Goal: Task Accomplishment & Management: Manage account settings

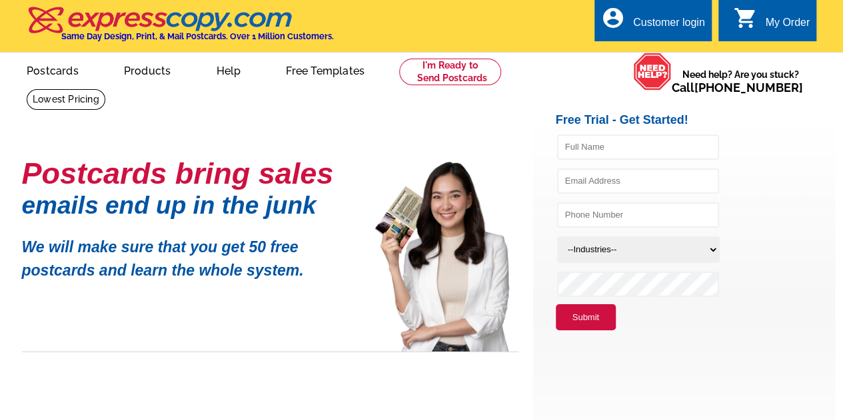
click at [665, 27] on div "Customer login" at bounding box center [669, 26] width 72 height 19
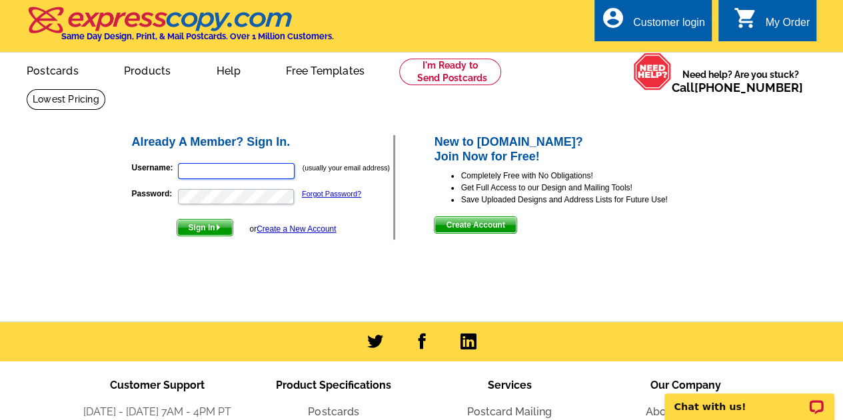
click at [250, 177] on input "Username:" at bounding box center [236, 171] width 117 height 16
type input "[EMAIL_ADDRESS][DOMAIN_NAME]"
click at [215, 230] on span "Sign In" at bounding box center [204, 228] width 55 height 16
